Goal: Task Accomplishment & Management: Use online tool/utility

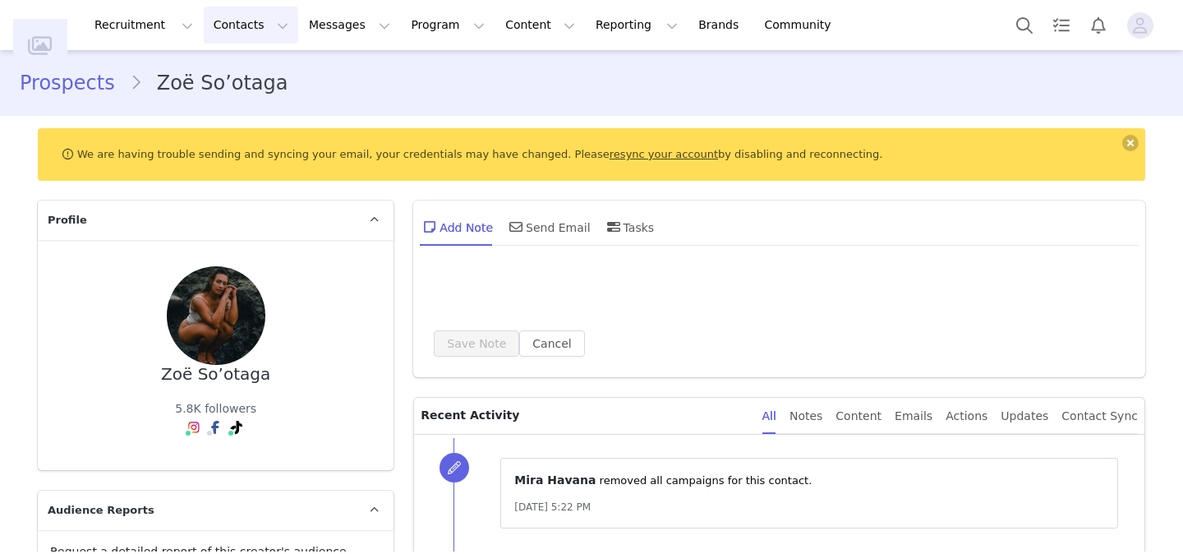
click at [217, 21] on button "Contacts Contacts" at bounding box center [251, 25] width 95 height 37
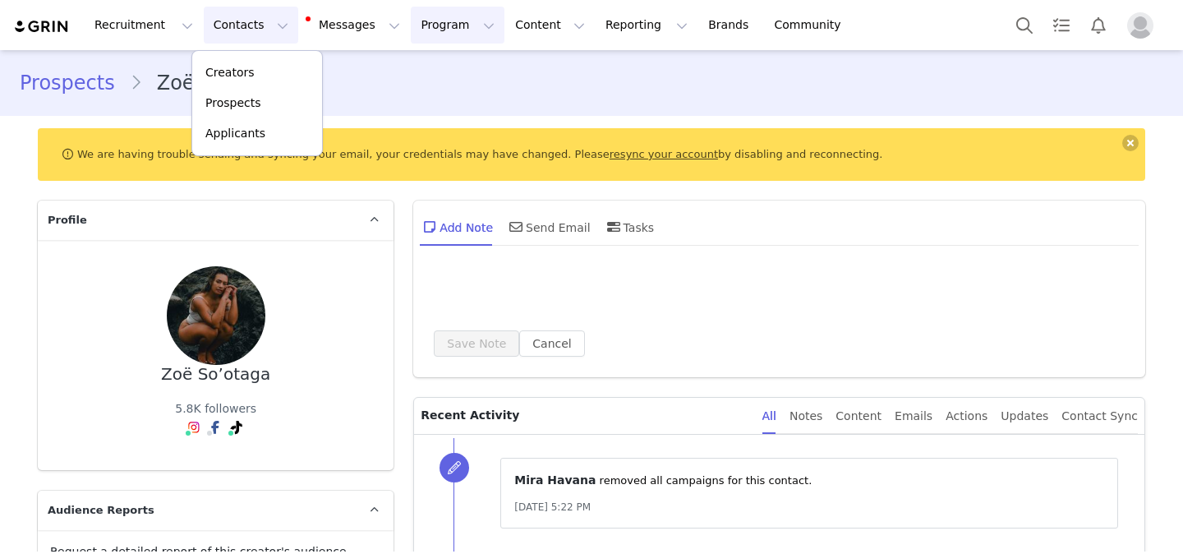
click at [433, 16] on button "Program Program" at bounding box center [458, 25] width 94 height 37
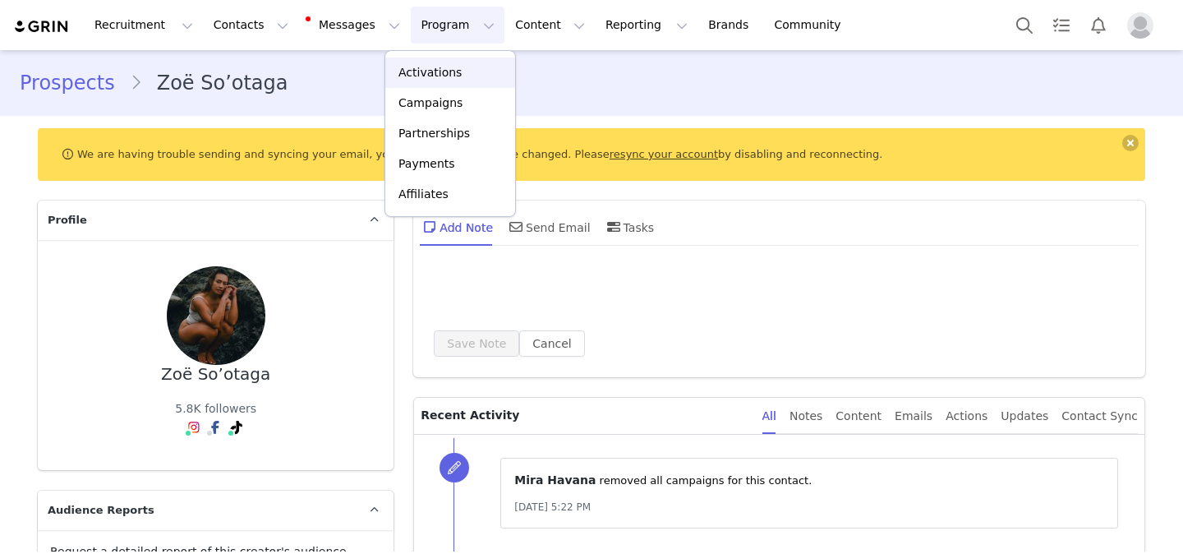
click at [434, 62] on link "Activations" at bounding box center [450, 73] width 130 height 30
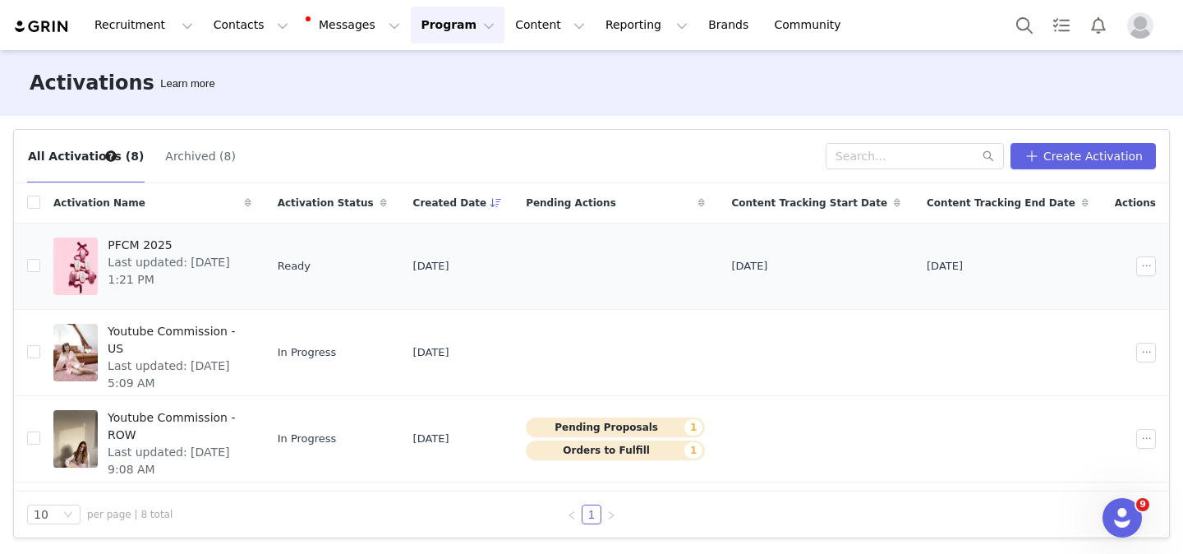
click at [213, 254] on span "Last updated: [DATE] 1:21 PM" at bounding box center [174, 271] width 133 height 35
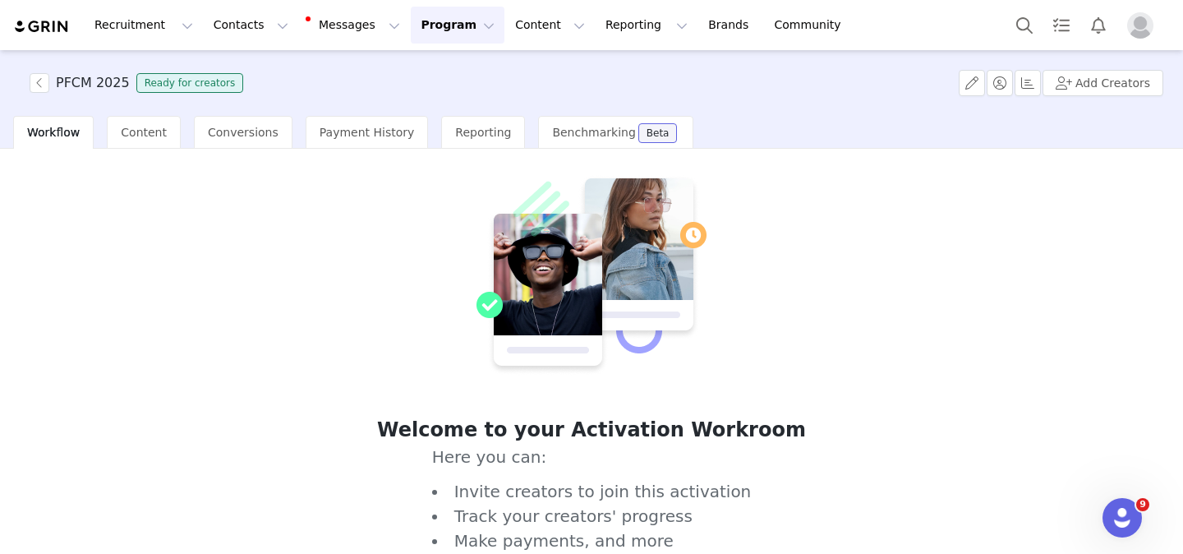
scroll to position [95, 0]
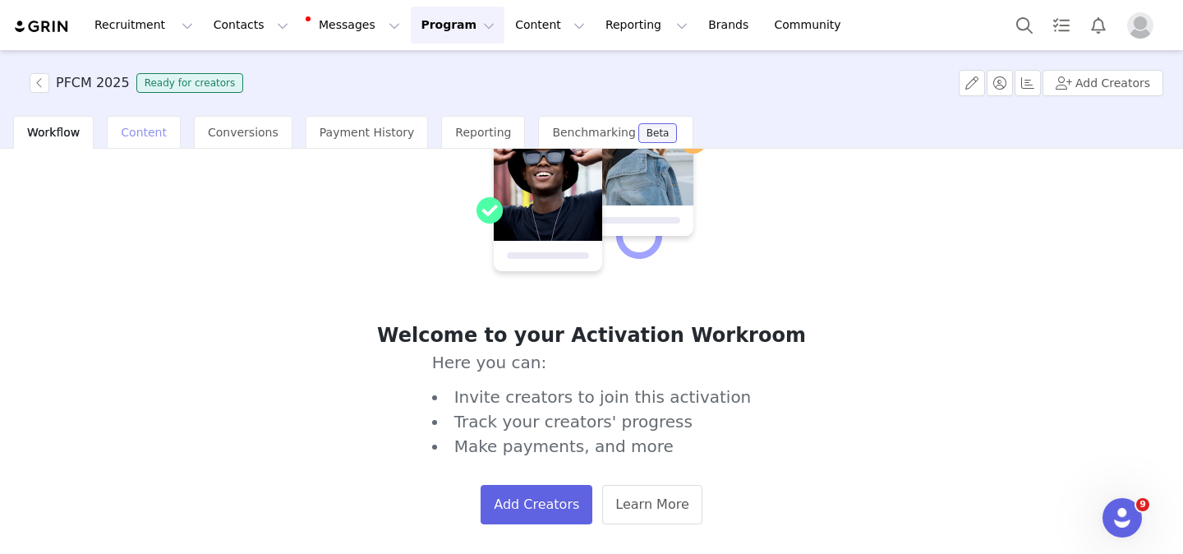
click at [123, 123] on div "Content" at bounding box center [144, 132] width 74 height 33
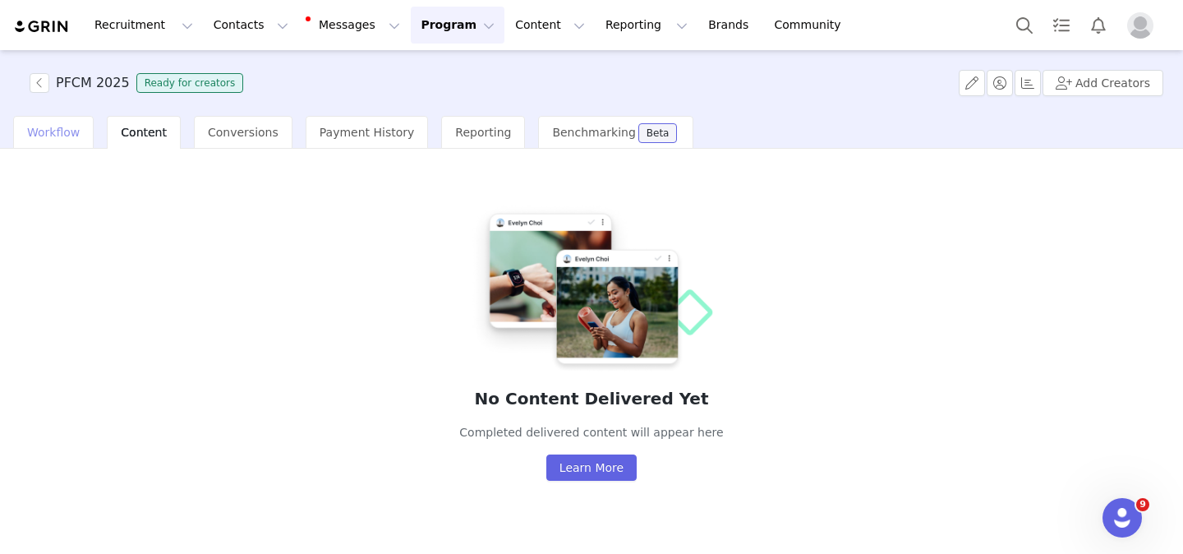
click at [54, 135] on span "Workflow" at bounding box center [53, 132] width 53 height 13
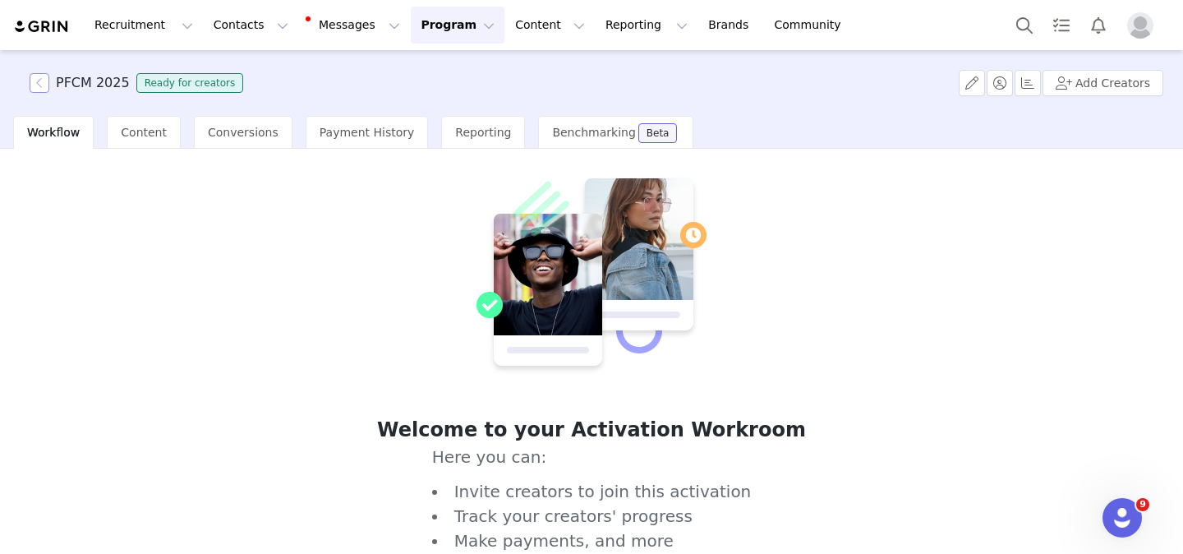
click at [35, 77] on button "button" at bounding box center [40, 83] width 20 height 20
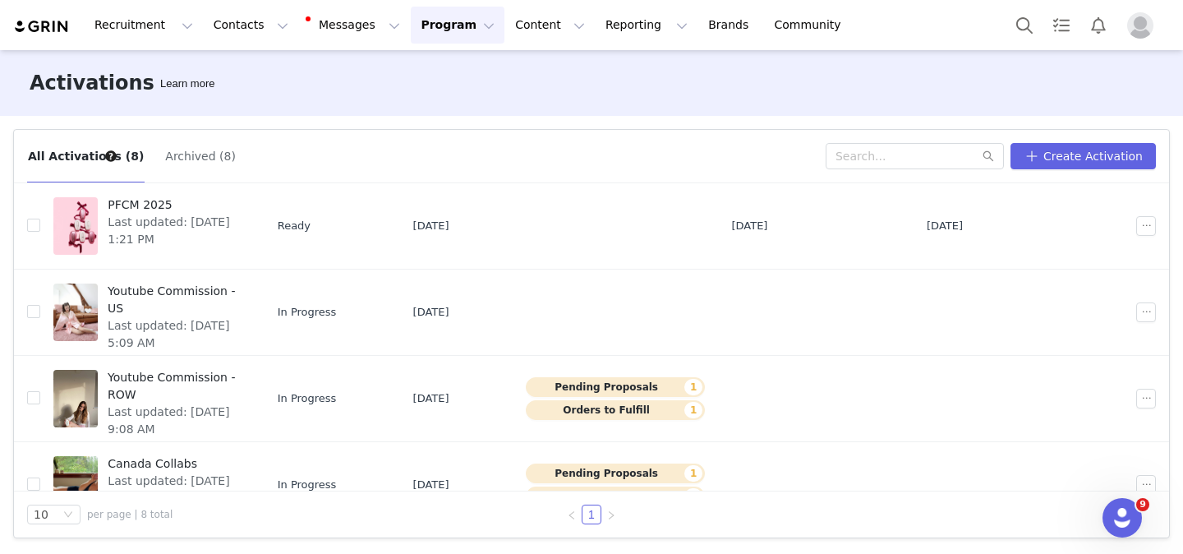
scroll to position [38, 0]
